Goal: Task Accomplishment & Management: Use online tool/utility

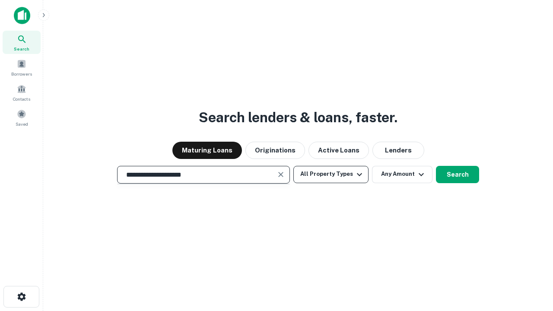
type input "**********"
click at [331, 174] on button "All Property Types" at bounding box center [331, 174] width 75 height 17
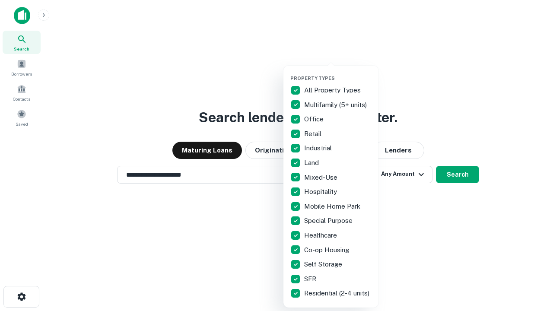
click at [338, 73] on button "button" at bounding box center [337, 73] width 95 height 0
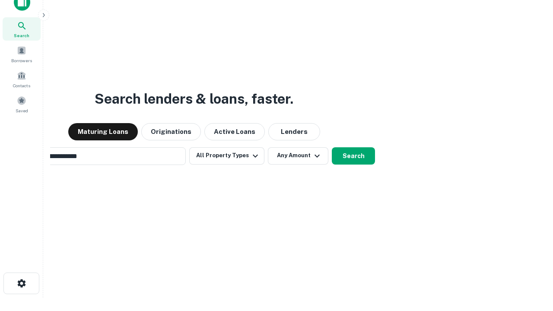
scroll to position [14, 0]
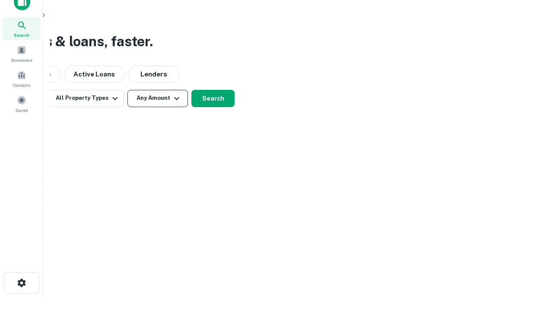
click at [158, 98] on button "Any Amount" at bounding box center [158, 98] width 61 height 17
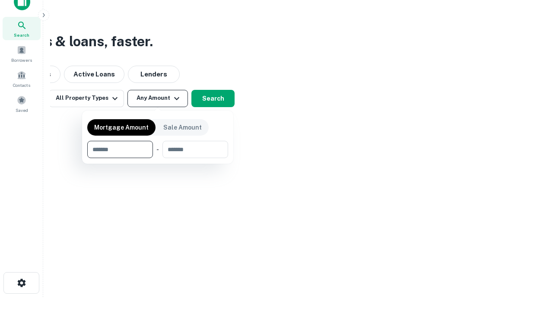
type input "*******"
click at [158, 158] on button "button" at bounding box center [157, 158] width 141 height 0
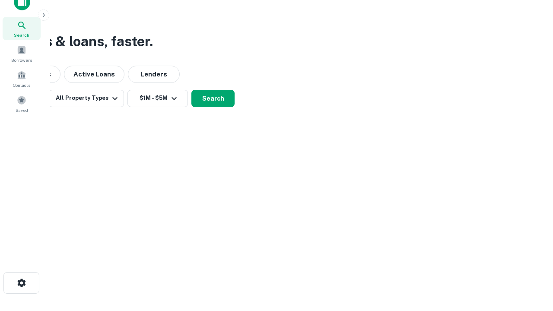
scroll to position [13, 0]
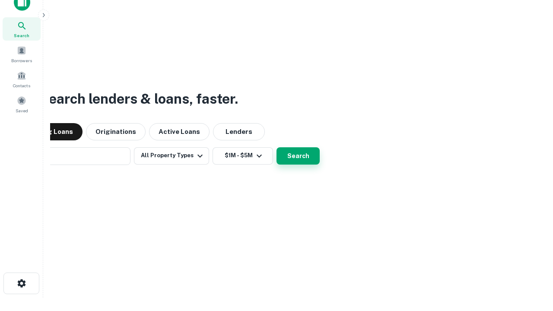
click at [277, 147] on button "Search" at bounding box center [298, 155] width 43 height 17
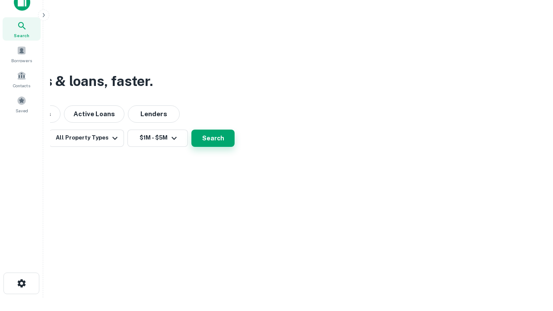
scroll to position [14, 0]
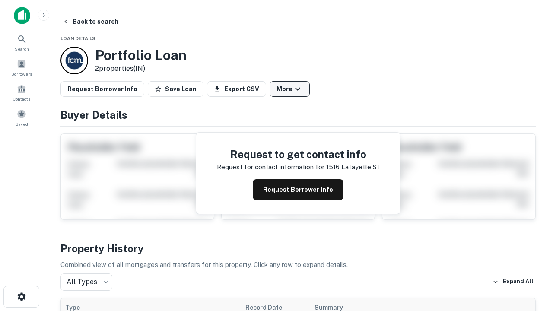
click at [290, 89] on button "More" at bounding box center [290, 89] width 40 height 16
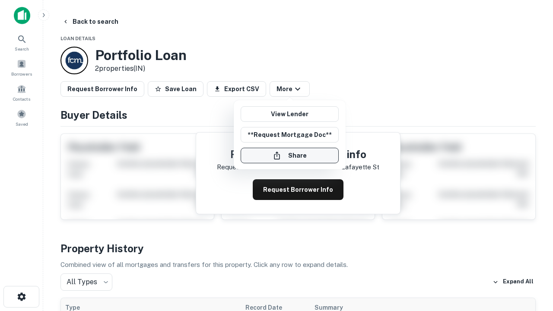
click at [290, 156] on button "Share" at bounding box center [290, 156] width 98 height 16
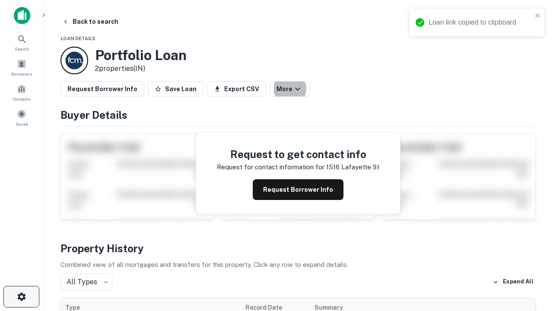
click at [21, 297] on icon "button" at bounding box center [21, 297] width 10 height 10
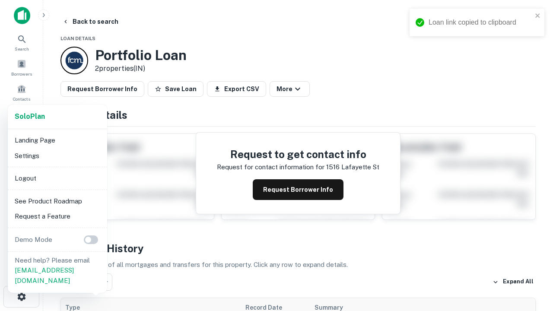
click at [57, 178] on li "Logout" at bounding box center [57, 179] width 93 height 16
